Goal: Transaction & Acquisition: Purchase product/service

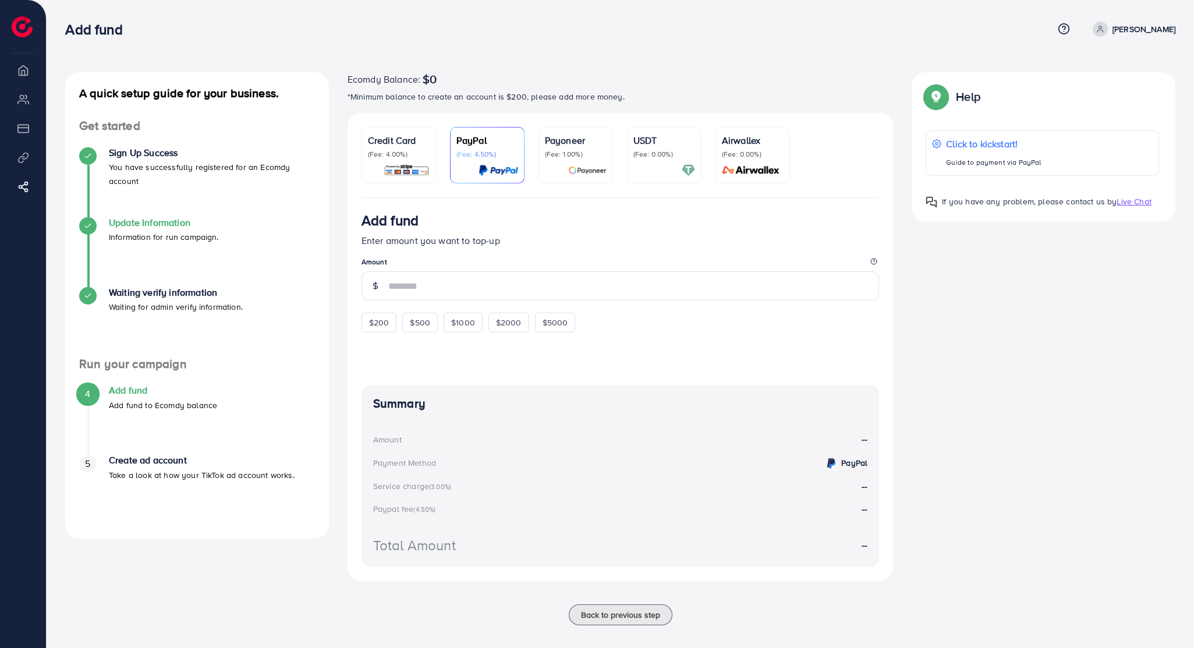
click at [160, 228] on h4 "Update Information" at bounding box center [164, 222] width 110 height 11
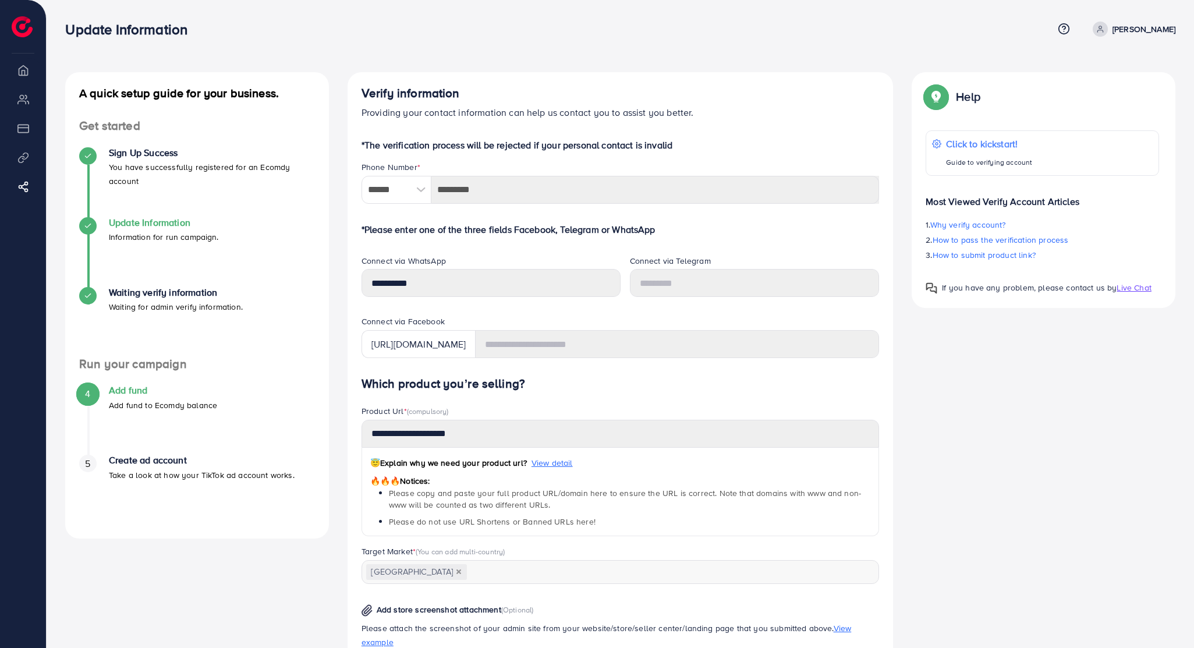
click at [148, 224] on h4 "Update Information" at bounding box center [164, 222] width 110 height 11
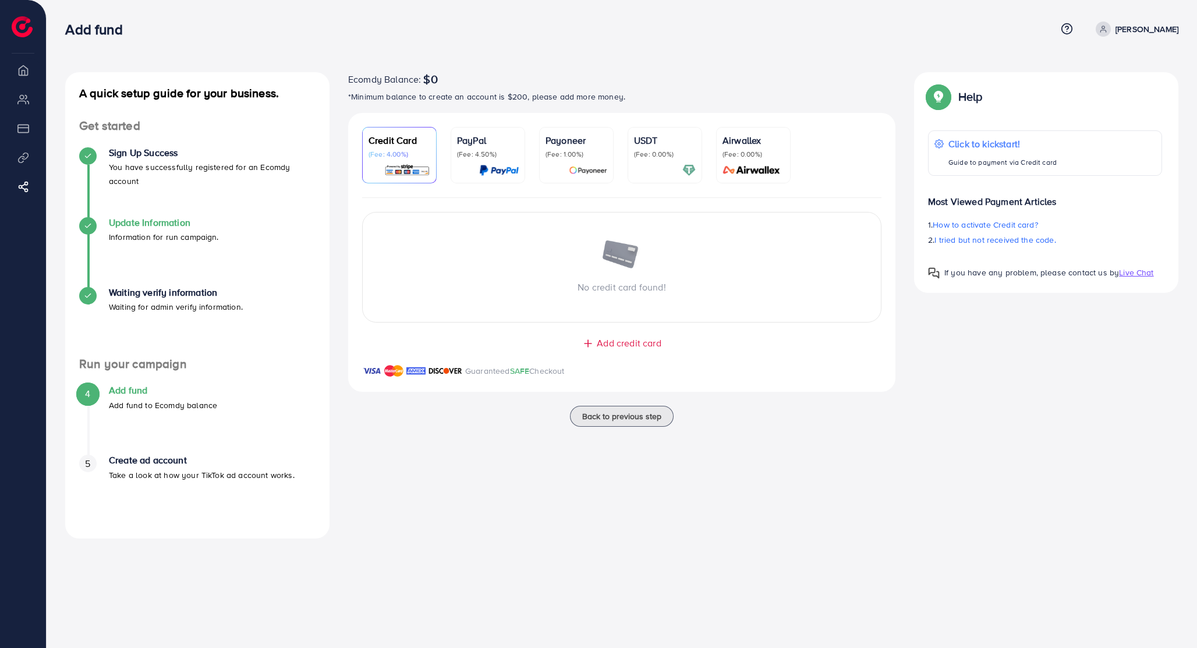
click at [171, 224] on h4 "Update Information" at bounding box center [164, 222] width 110 height 11
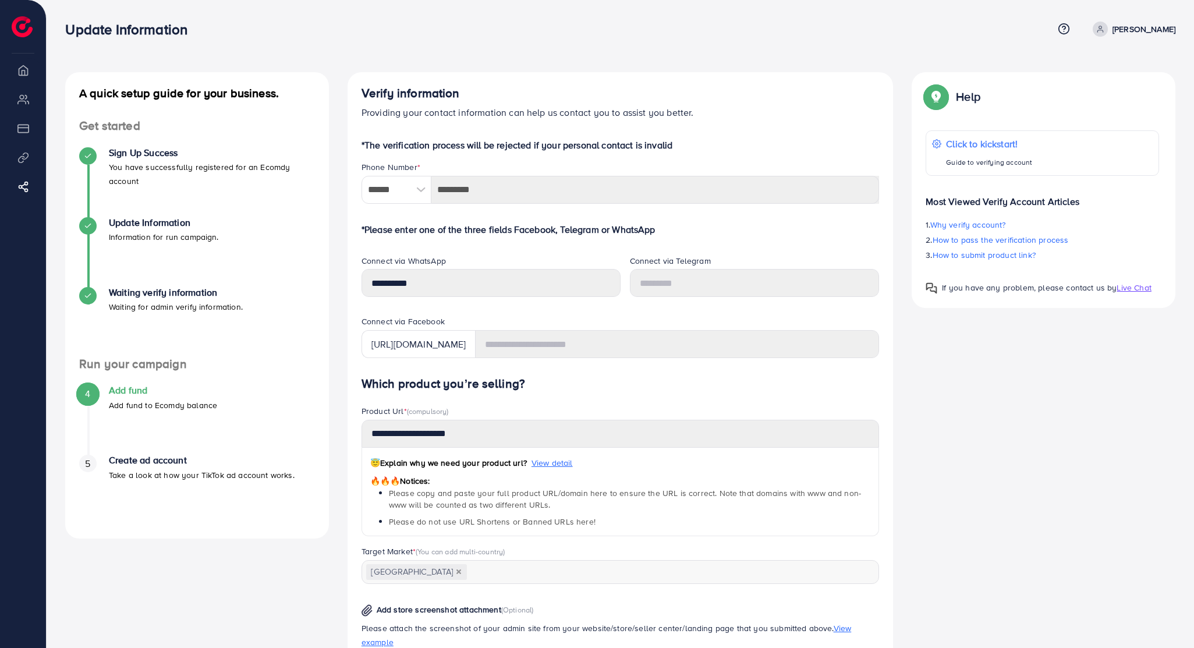
scroll to position [4, 0]
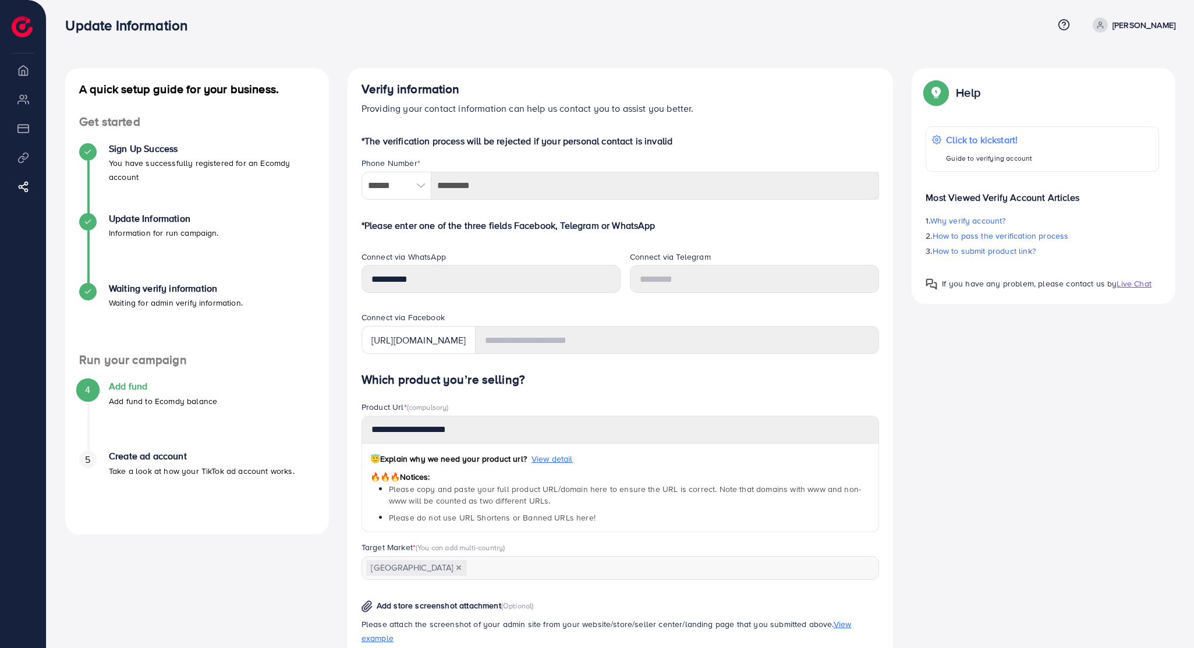
click at [466, 240] on form "*The verification process will be rejected if your personal contact is invalid …" at bounding box center [620, 511] width 518 height 755
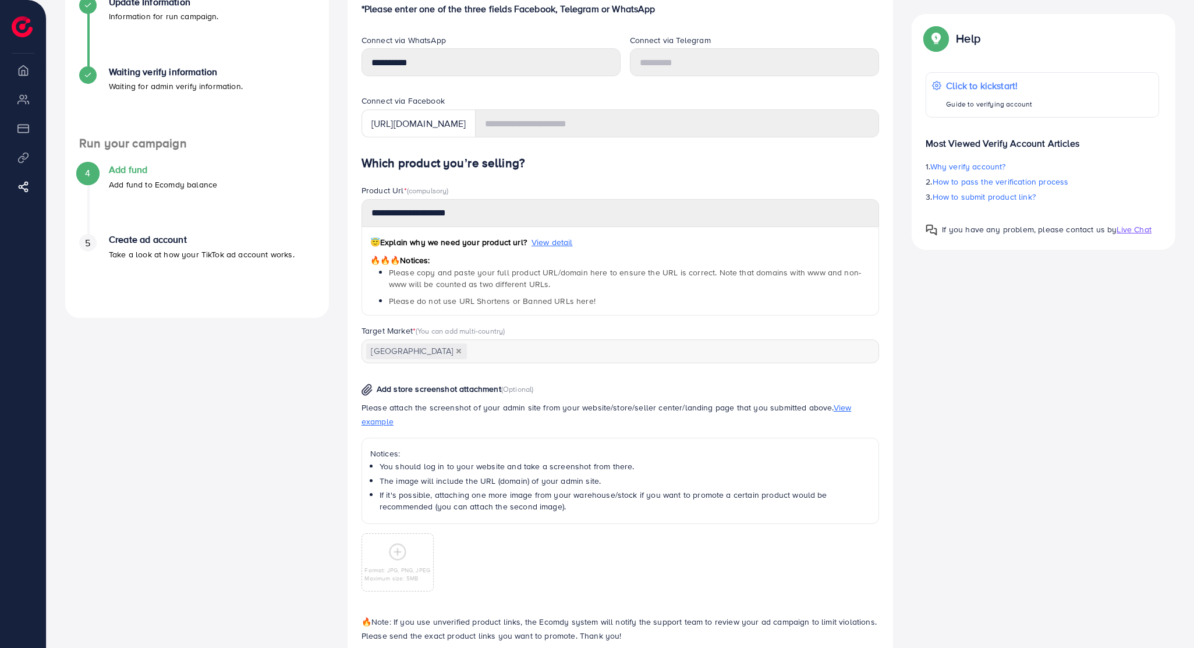
scroll to position [221, 0]
click at [402, 546] on icon at bounding box center [397, 551] width 19 height 19
click at [392, 542] on icon at bounding box center [397, 551] width 19 height 19
drag, startPoint x: 400, startPoint y: 536, endPoint x: 414, endPoint y: 494, distance: 44.4
click at [407, 533] on div "Format: JPG, PNG, JPEG Maximum size: 5MB" at bounding box center [397, 562] width 72 height 58
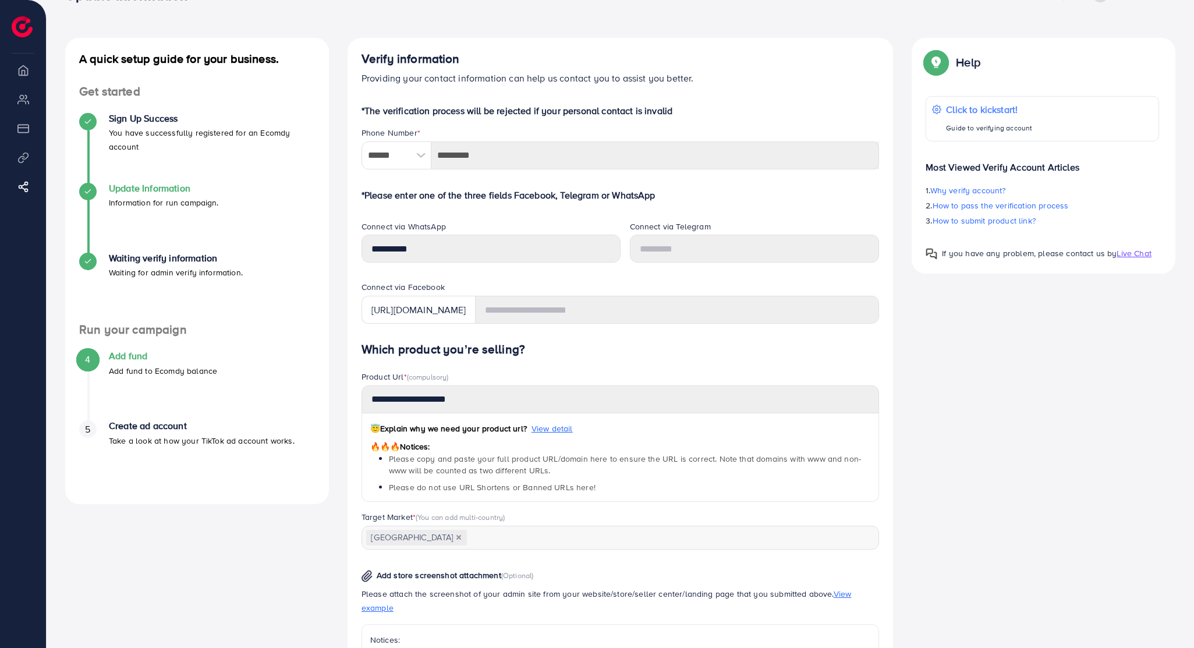
scroll to position [37, 0]
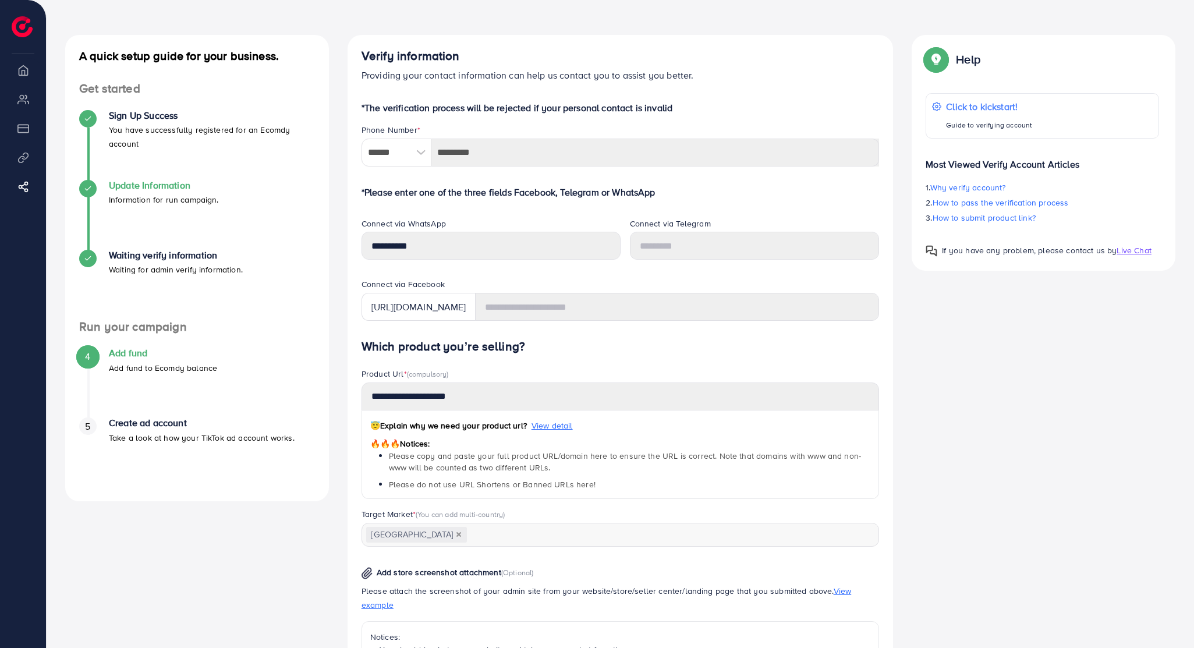
click at [180, 190] on h4 "Update Information" at bounding box center [164, 185] width 110 height 11
click at [168, 186] on h4 "Update Information" at bounding box center [164, 185] width 110 height 11
click at [134, 184] on h4 "Update Information" at bounding box center [164, 185] width 110 height 11
click at [157, 185] on h4 "Update Information" at bounding box center [164, 185] width 110 height 11
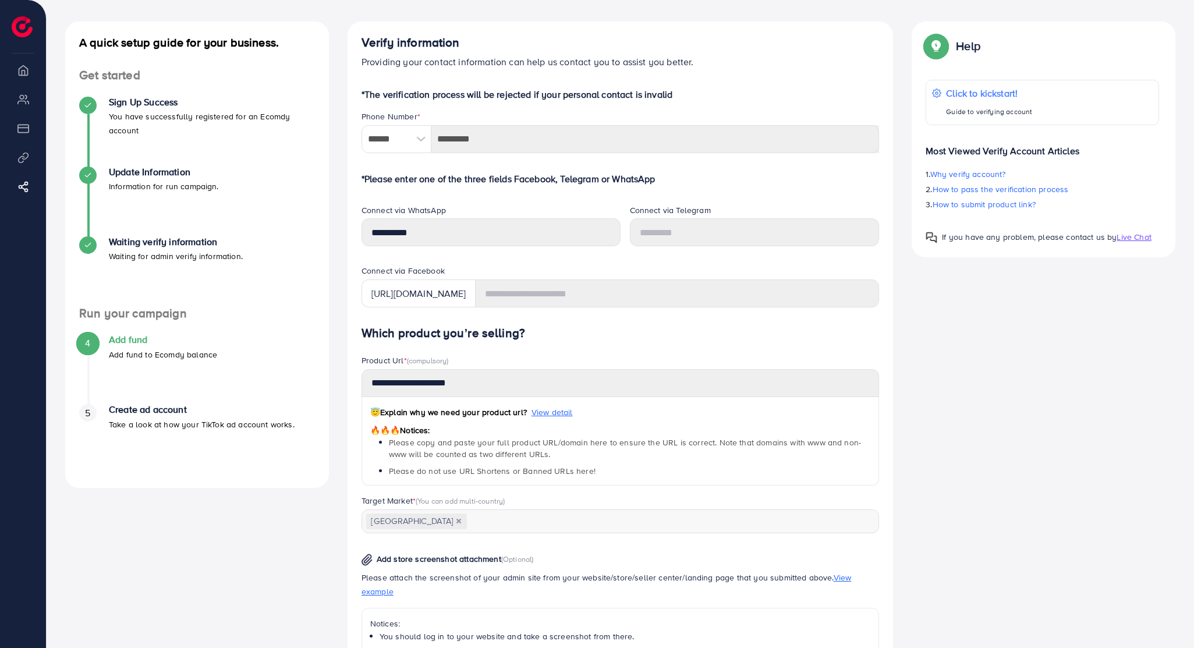
scroll to position [0, 0]
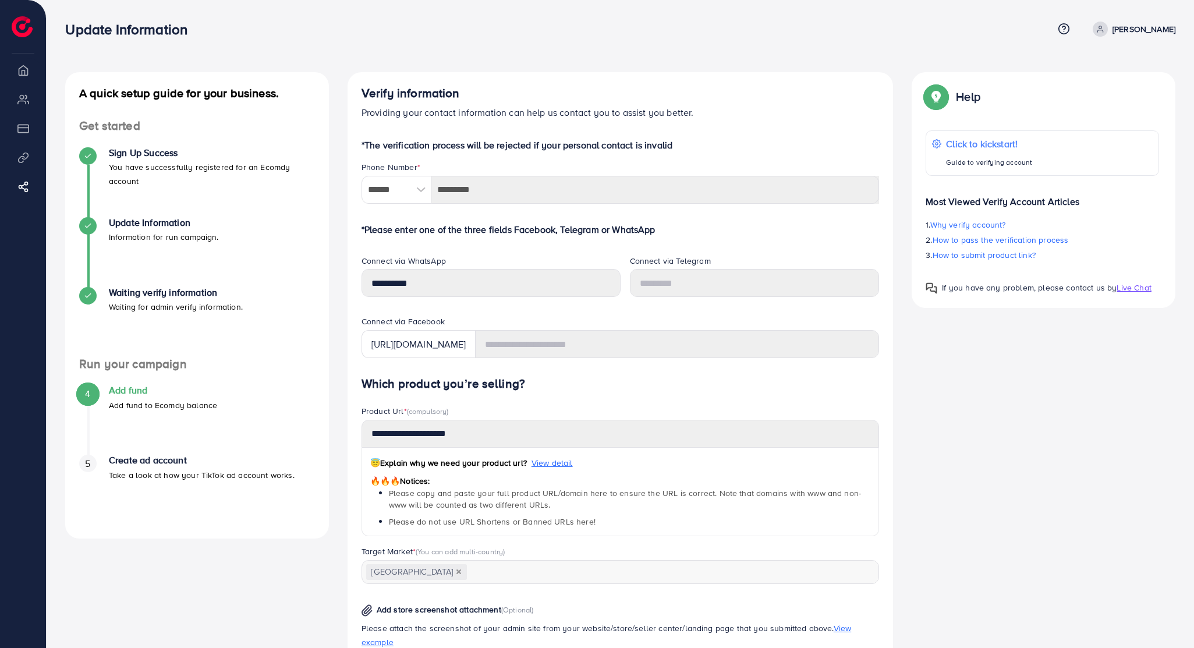
click at [129, 388] on h4 "Add fund" at bounding box center [163, 390] width 108 height 11
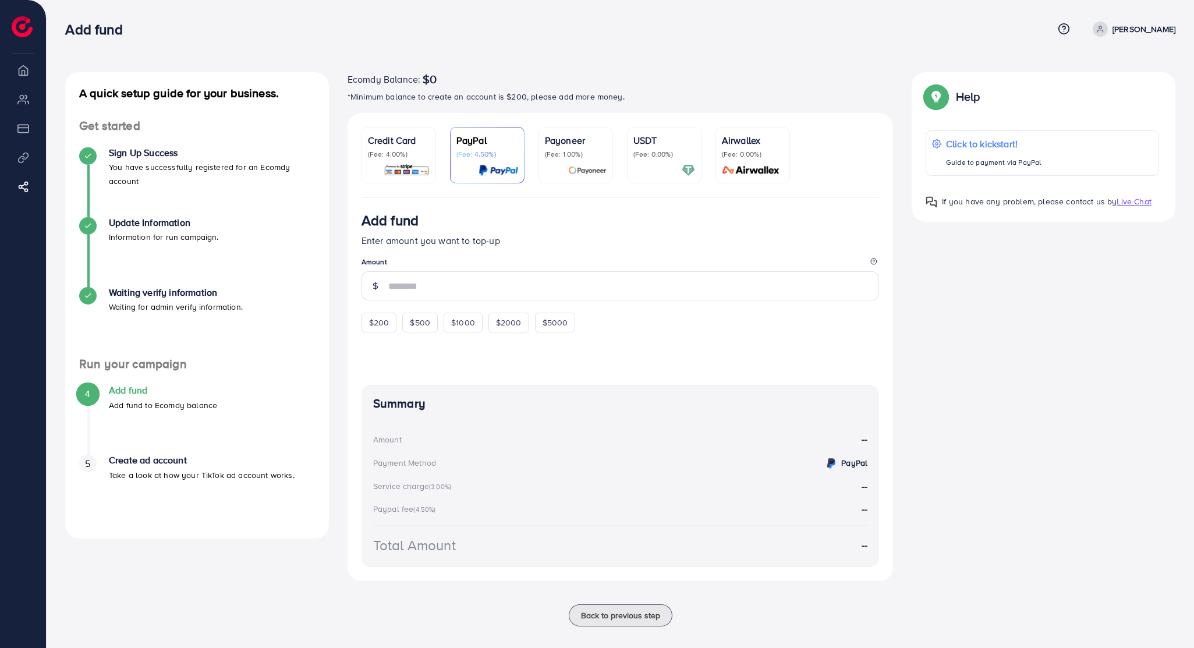
click at [399, 142] on div "Credit Card (Fee: 4.00%)" at bounding box center [399, 146] width 62 height 26
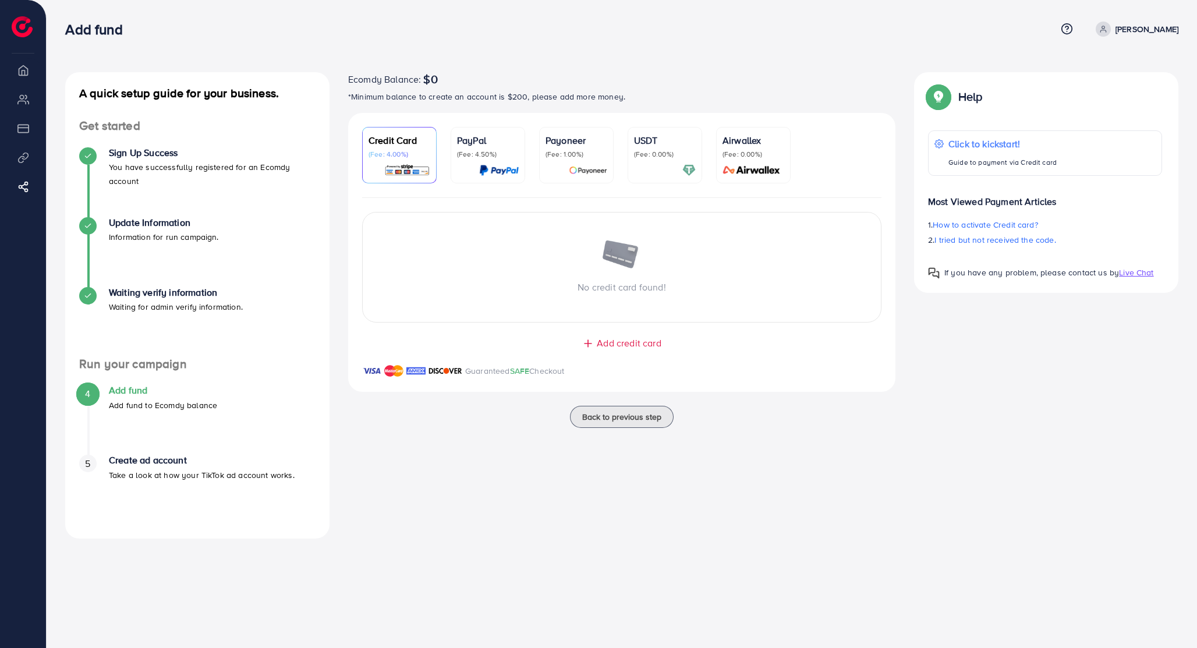
click at [517, 247] on div "No credit card found!" at bounding box center [622, 267] width 518 height 54
click at [501, 172] on img at bounding box center [499, 170] width 40 height 13
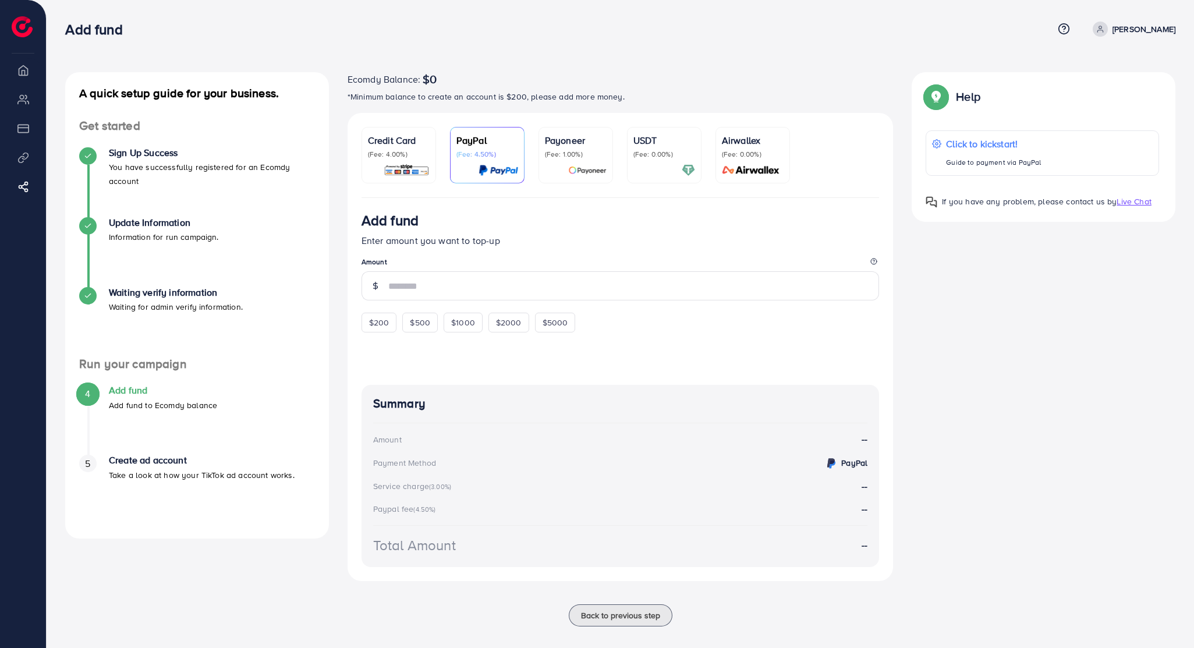
click at [406, 151] on p "(Fee: 4.00%)" at bounding box center [399, 154] width 62 height 9
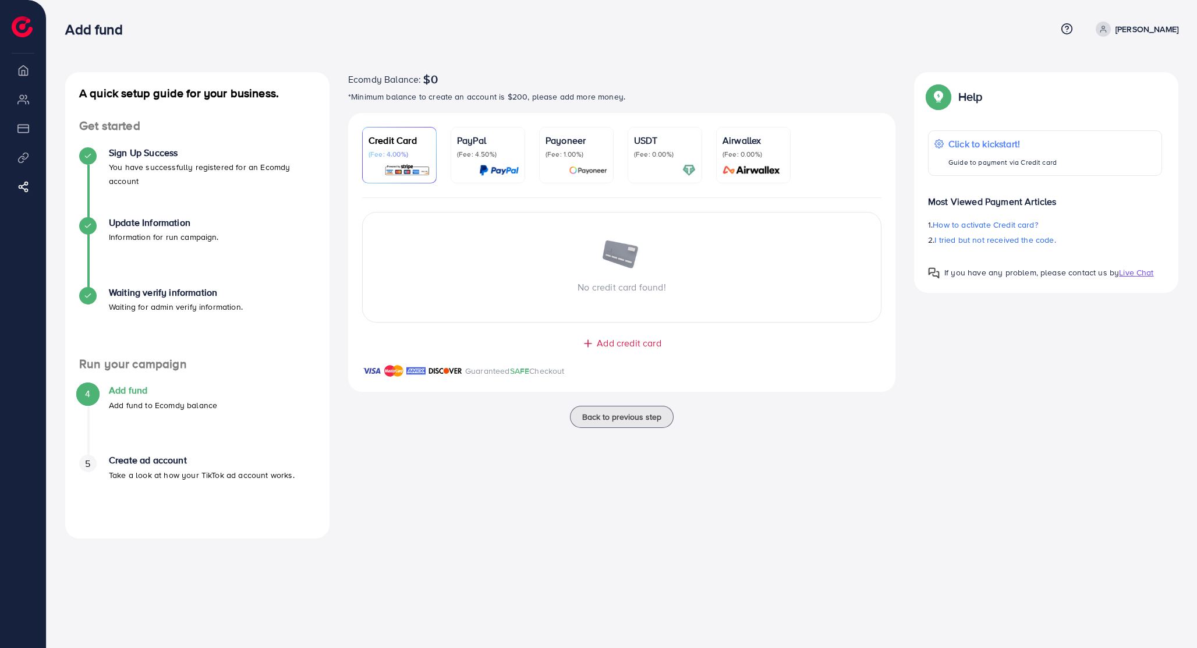
click at [473, 145] on p "PayPal" at bounding box center [488, 140] width 62 height 14
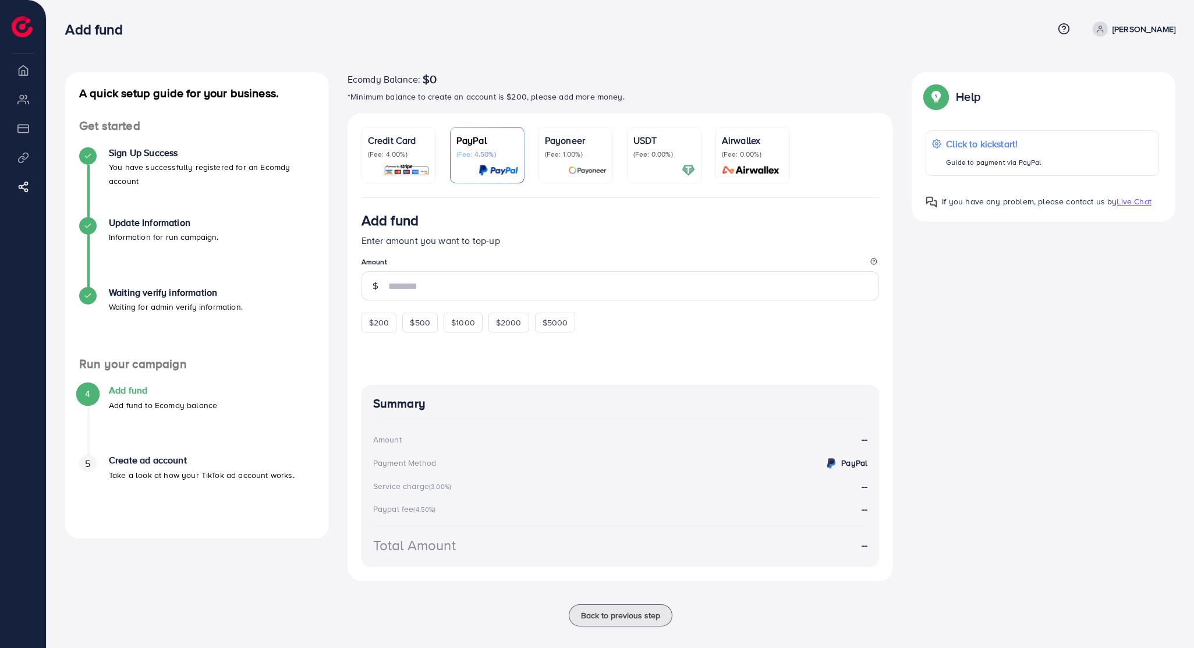
drag, startPoint x: 356, startPoint y: 219, endPoint x: 430, endPoint y: 215, distance: 74.6
click at [430, 215] on div "Add fund Enter amount you want to top-up Amount $200 $500 $1000 $2000 $5000 5% …" at bounding box center [620, 389] width 546 height 383
drag, startPoint x: 361, startPoint y: 243, endPoint x: 468, endPoint y: 256, distance: 107.3
click at [481, 239] on p "Enter amount you want to top-up" at bounding box center [620, 240] width 518 height 14
click at [437, 284] on input "number" at bounding box center [633, 285] width 491 height 29
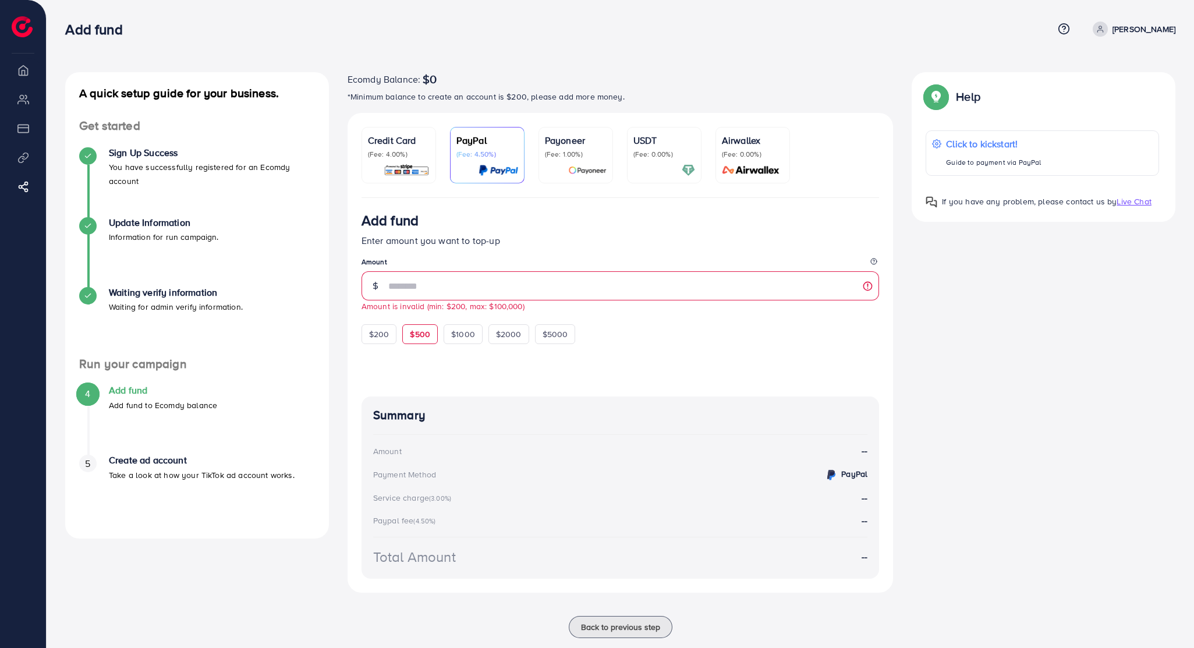
drag, startPoint x: 375, startPoint y: 336, endPoint x: 423, endPoint y: 339, distance: 47.2
click at [375, 336] on span "$200" at bounding box center [379, 334] width 20 height 12
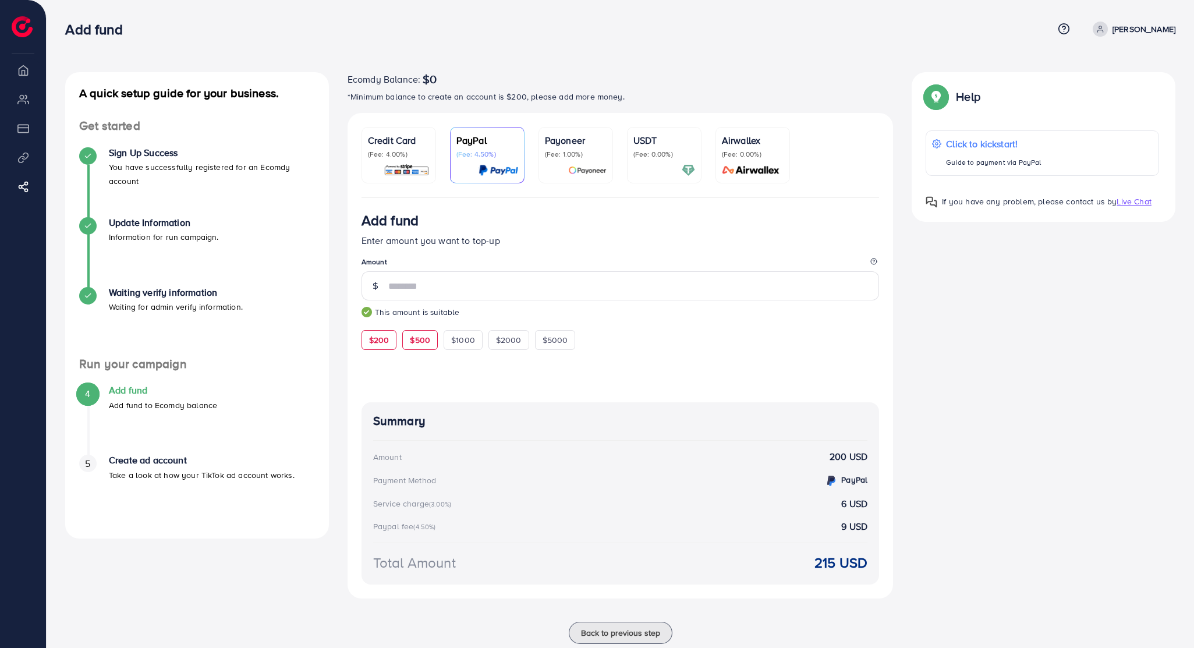
click at [436, 340] on div "$500" at bounding box center [420, 340] width 36 height 20
drag, startPoint x: 457, startPoint y: 343, endPoint x: 507, endPoint y: 343, distance: 49.5
click at [459, 343] on span "$1000" at bounding box center [463, 340] width 24 height 12
drag, startPoint x: 513, startPoint y: 343, endPoint x: 535, endPoint y: 342, distance: 22.1
click at [513, 343] on span "$2000" at bounding box center [509, 340] width 26 height 12
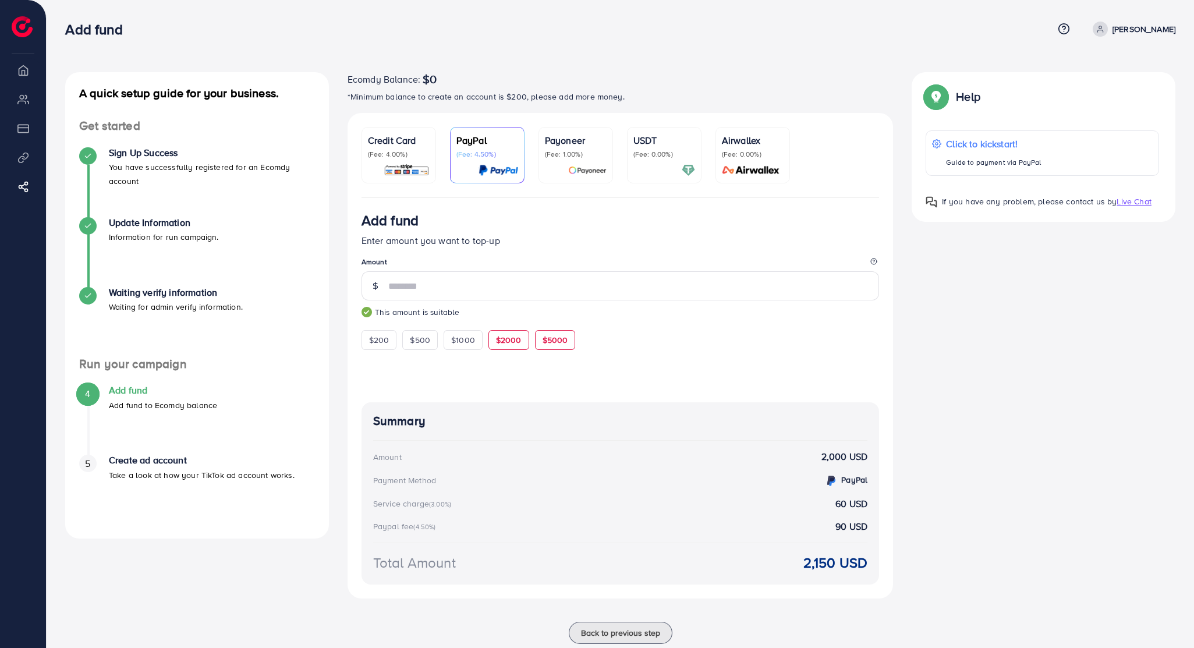
click at [558, 343] on span "$5000" at bounding box center [555, 340] width 26 height 12
type input "****"
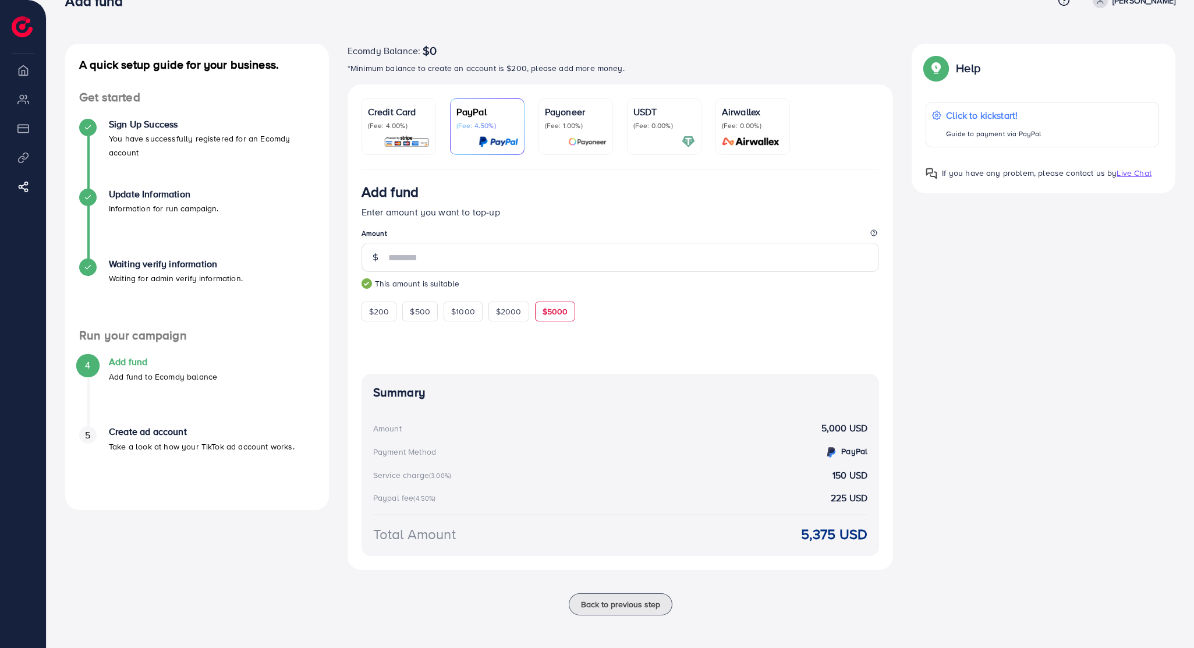
click at [393, 122] on p "(Fee: 4.00%)" at bounding box center [399, 125] width 62 height 9
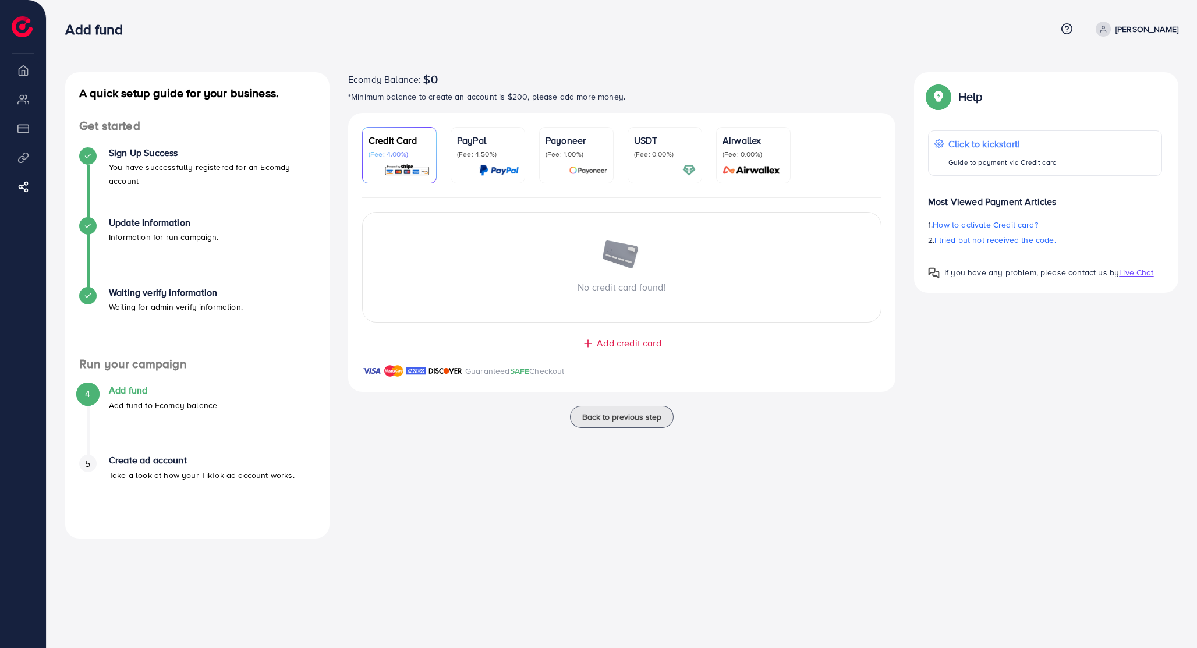
click at [624, 347] on span "Add credit card" at bounding box center [629, 342] width 64 height 13
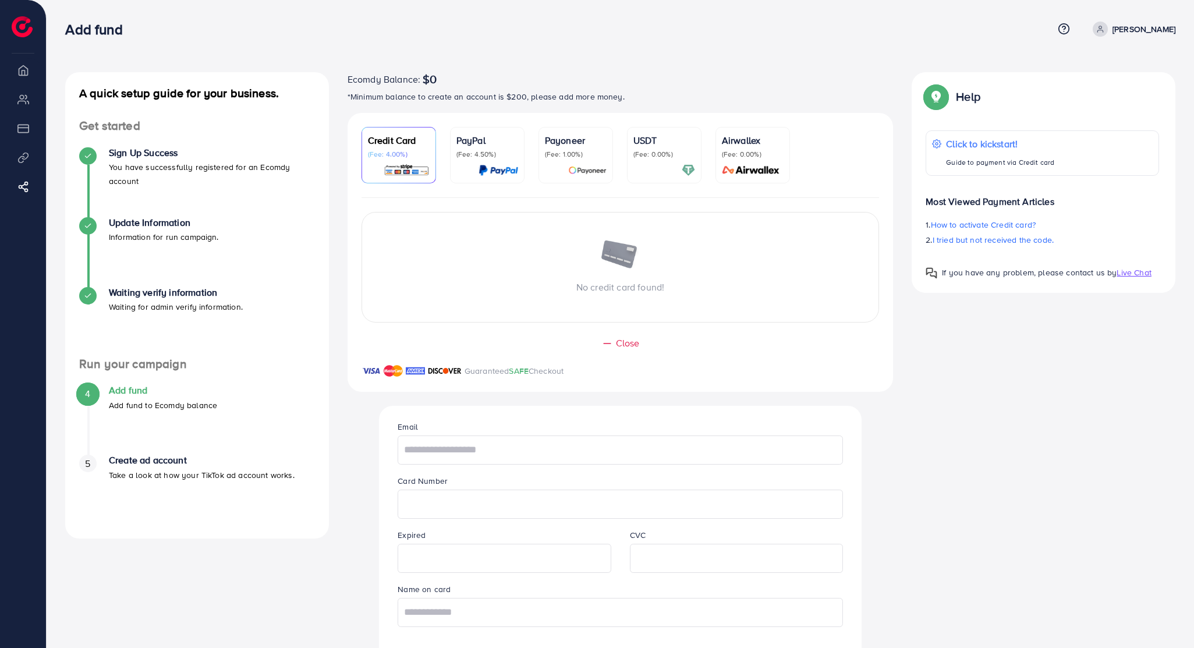
click at [697, 100] on p "*Minimum balance to create an account is $200, please add more money." at bounding box center [620, 97] width 546 height 14
click at [504, 150] on p "(Fee: 4.50%)" at bounding box center [487, 154] width 62 height 9
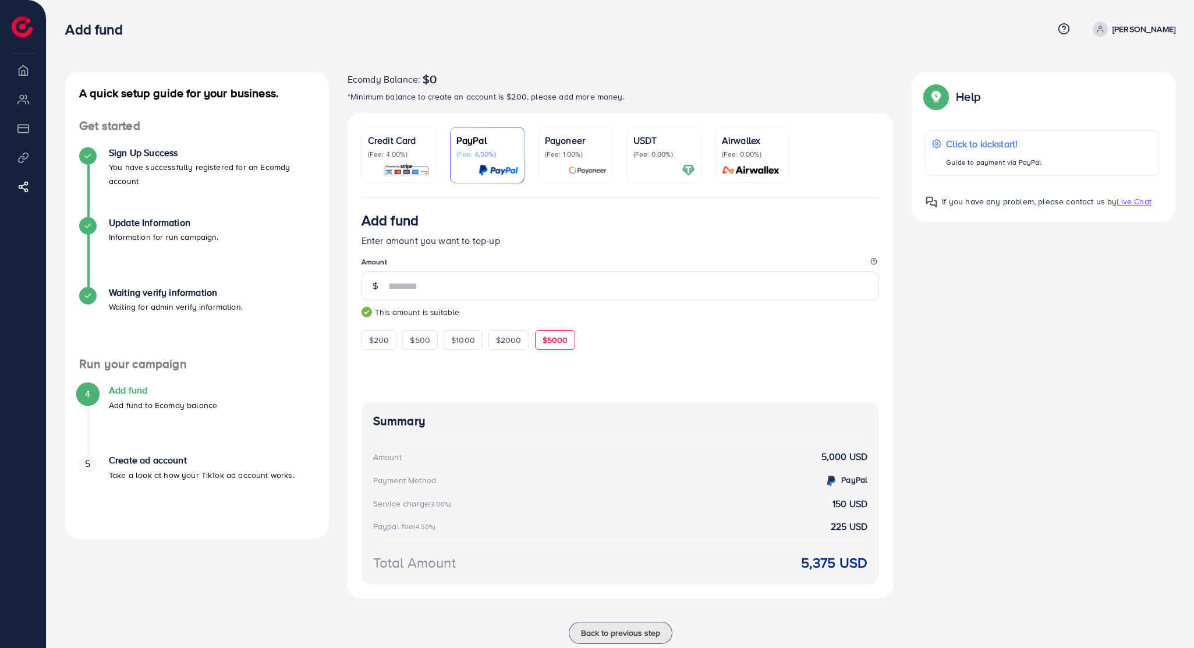
click at [392, 152] on p "(Fee: 4.00%)" at bounding box center [399, 154] width 62 height 9
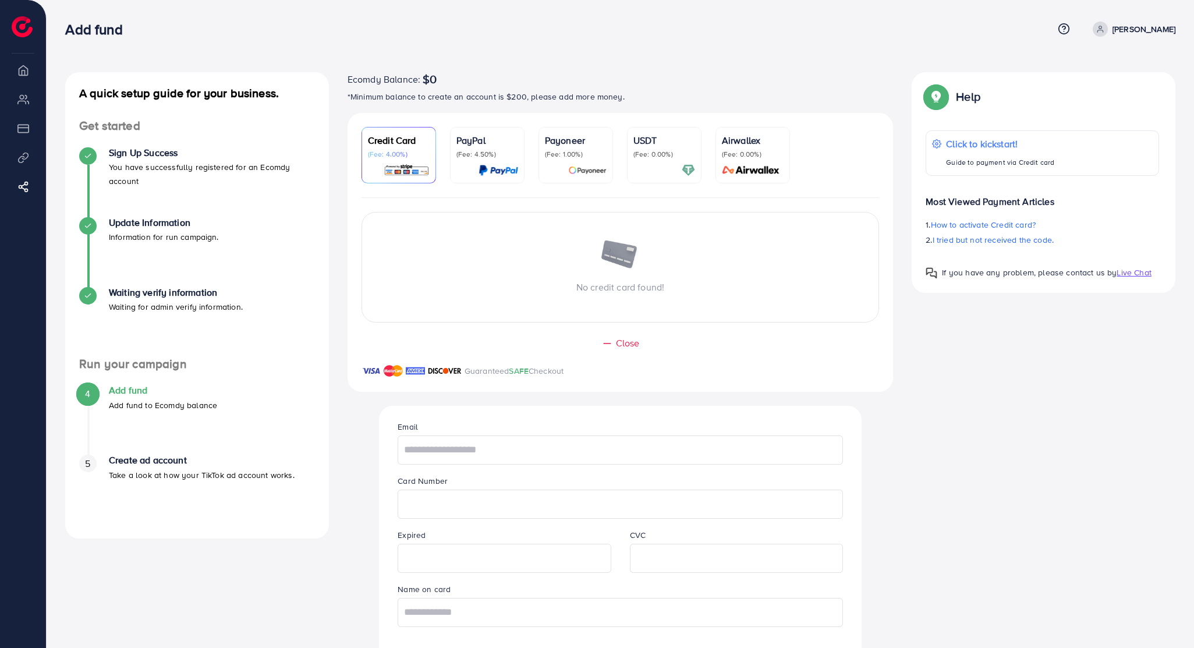
click at [23, 100] on li "My ad accounts" at bounding box center [23, 98] width 46 height 23
